Goal: Task Accomplishment & Management: Use online tool/utility

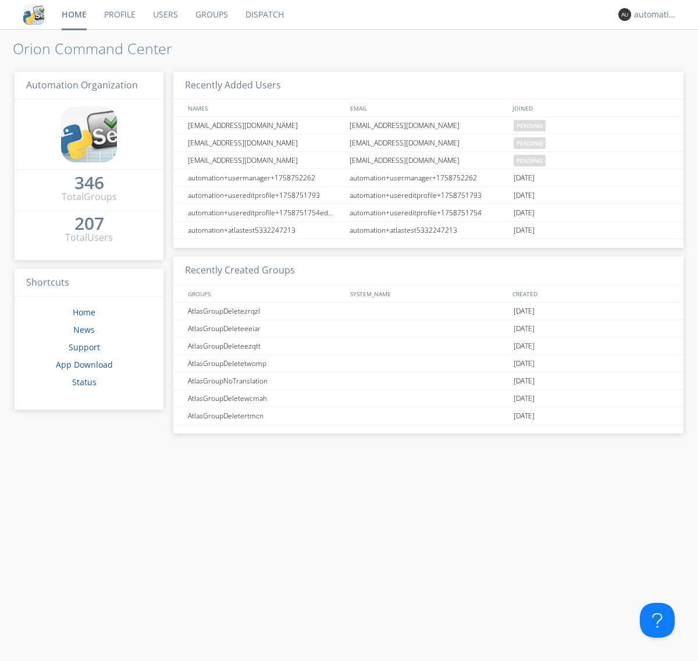
click at [263, 15] on link "Dispatch" at bounding box center [265, 14] width 56 height 29
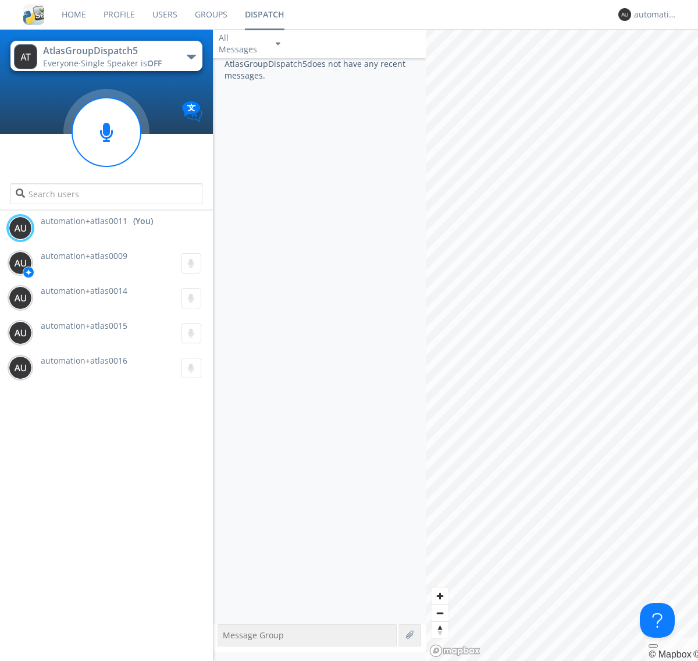
click at [191, 56] on div "button" at bounding box center [191, 57] width 9 height 5
click at [0, 0] on span "AtlasGroupDispatch6" at bounding box center [0, 0] width 0 height 0
click at [191, 56] on div "button" at bounding box center [191, 57] width 9 height 5
click at [0, 0] on span "AtlasGroupDispatch5" at bounding box center [0, 0] width 0 height 0
click at [652, 15] on div "automation+atlas0011" at bounding box center [656, 15] width 44 height 12
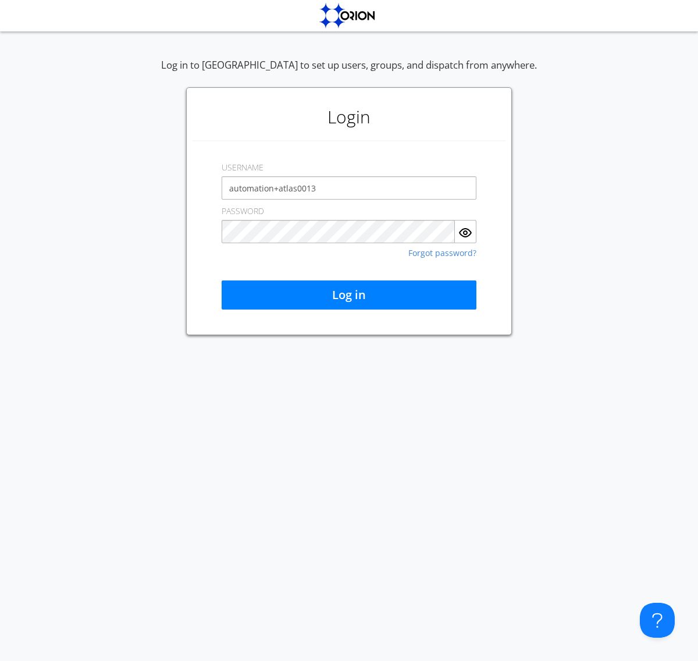
type input "automation+atlas0013"
click at [349, 295] on button "Log in" at bounding box center [349, 294] width 255 height 29
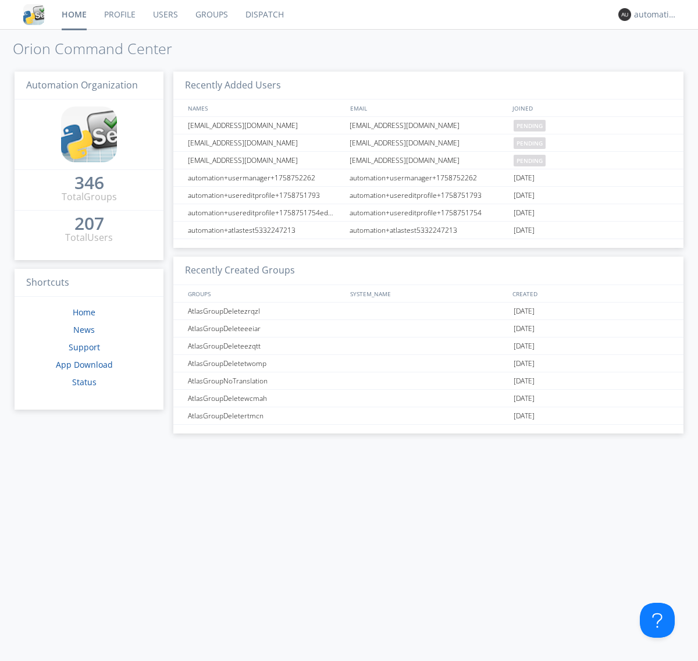
click at [263, 15] on link "Dispatch" at bounding box center [265, 14] width 56 height 29
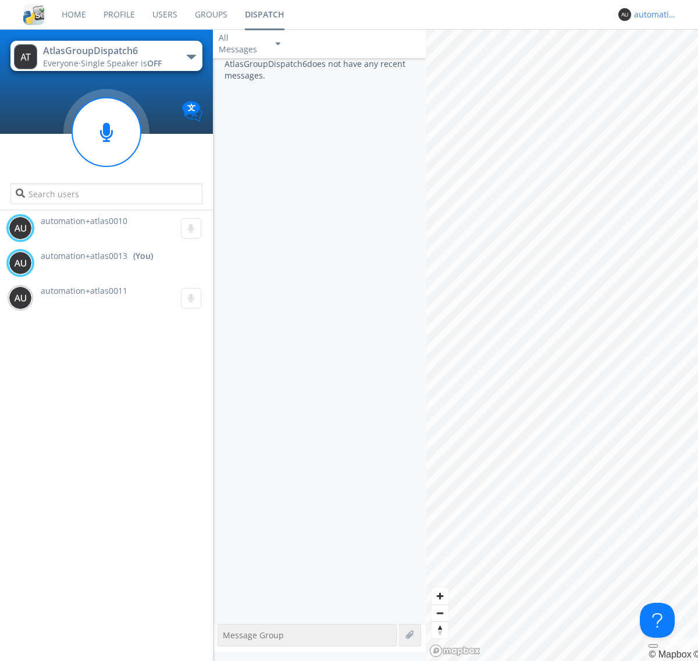
click at [652, 15] on div "automation+atlas0013" at bounding box center [656, 15] width 44 height 12
